Goal: Navigation & Orientation: Go to known website

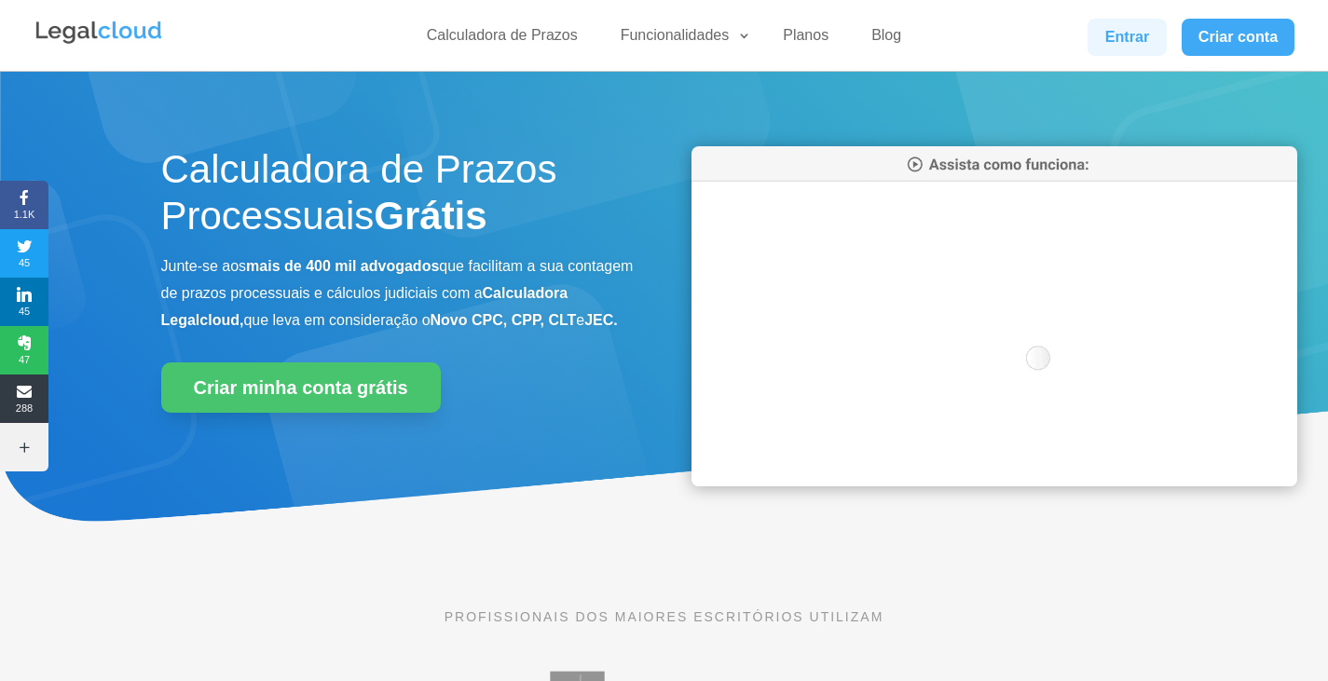
click at [1109, 24] on link "Entrar" at bounding box center [1126, 37] width 78 height 37
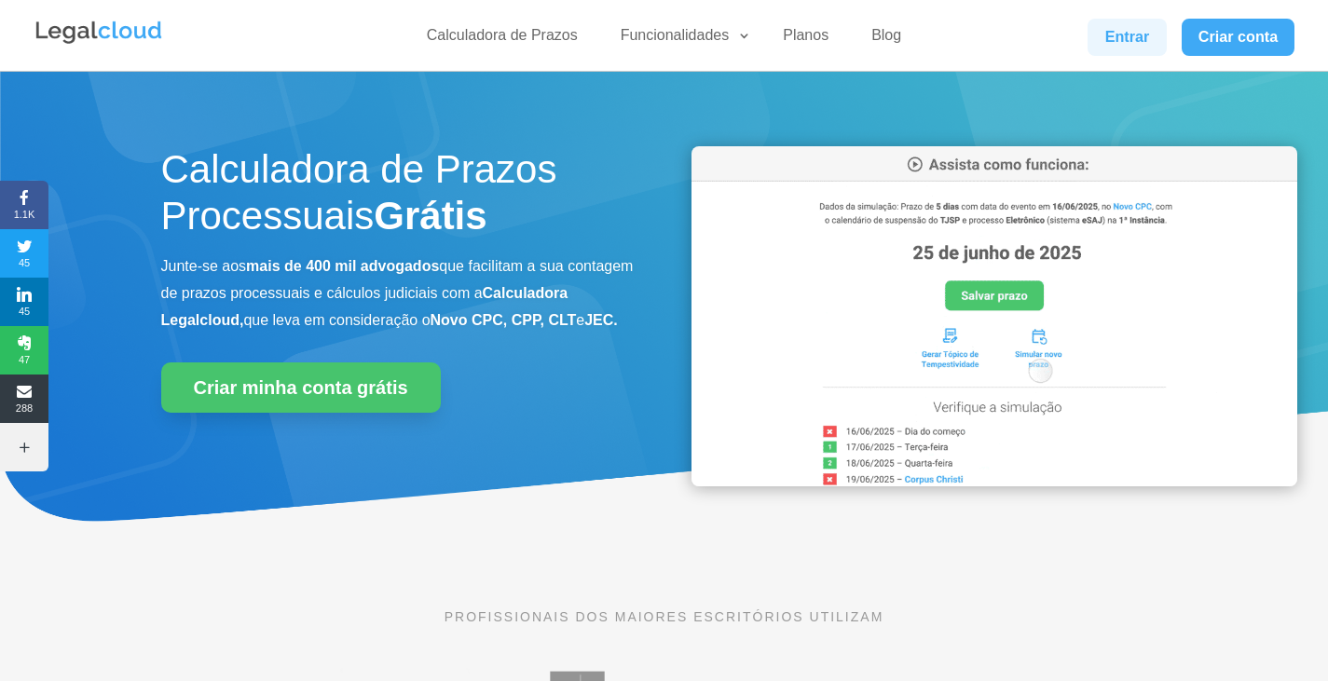
click at [1138, 47] on link "Entrar" at bounding box center [1126, 37] width 78 height 37
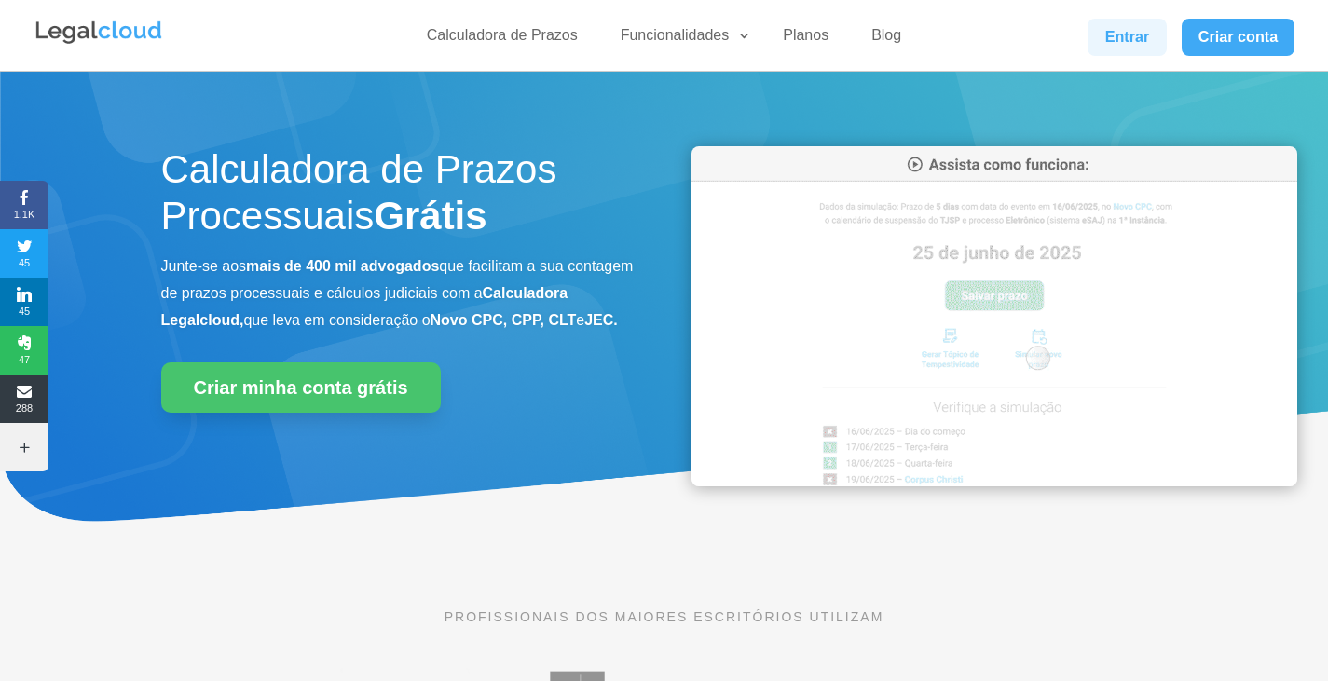
click at [1099, 37] on link "Entrar" at bounding box center [1126, 37] width 78 height 37
